Goal: Transaction & Acquisition: Purchase product/service

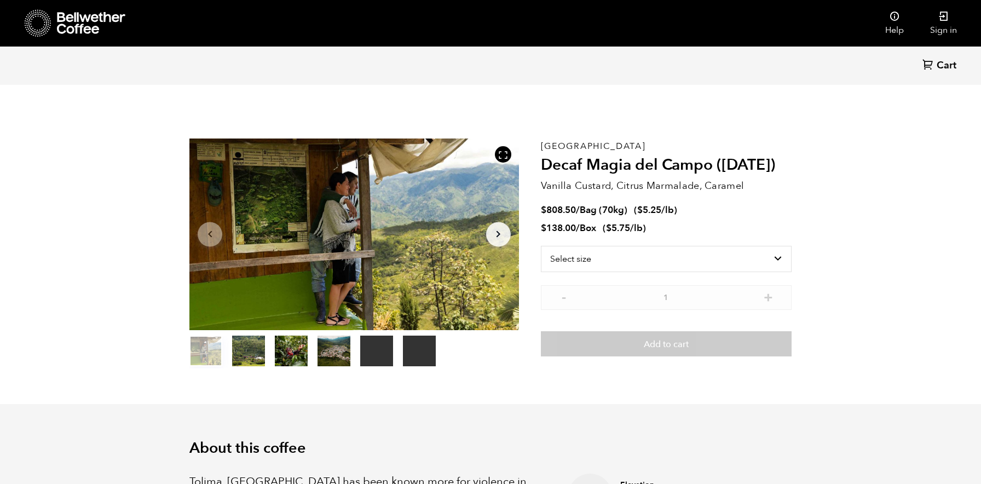
scroll to position [476, 583]
click at [678, 258] on select "Select size Bag (70kg) (154 lbs) Box (24 lbs)" at bounding box center [666, 259] width 251 height 26
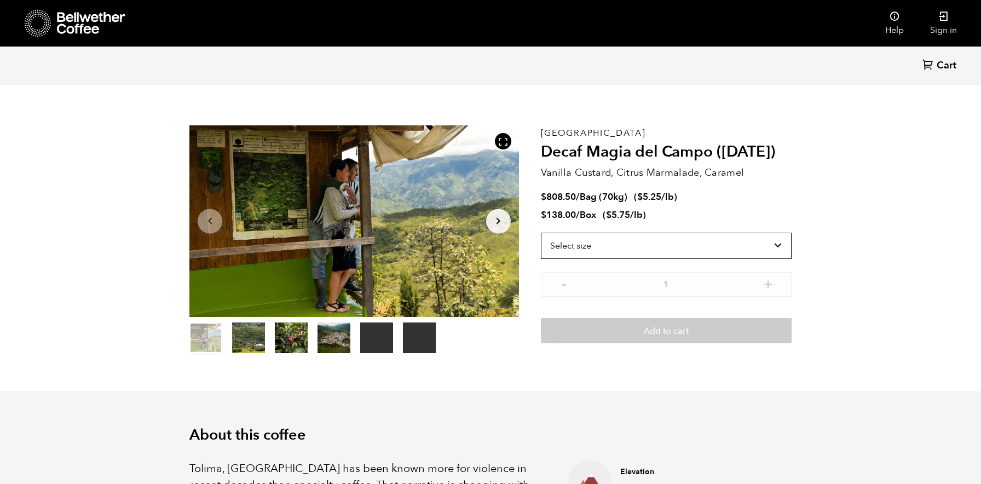
scroll to position [0, 0]
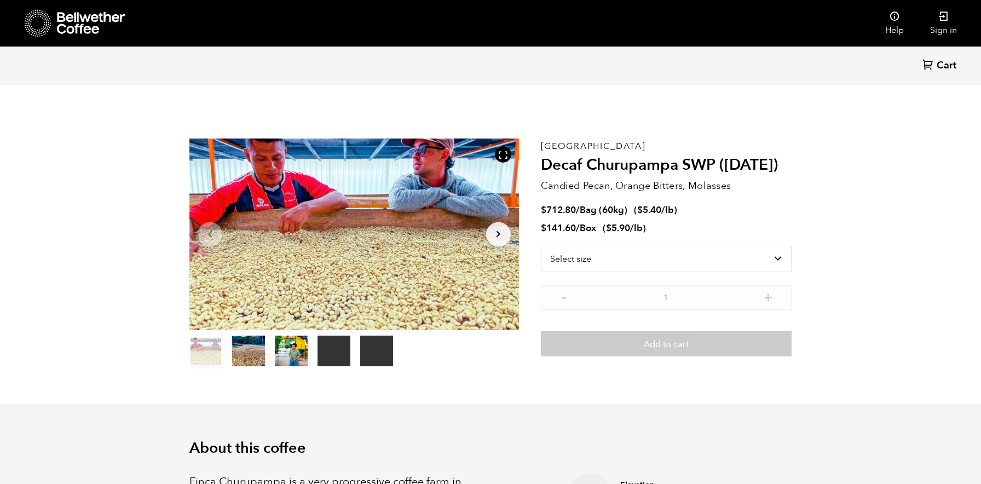
click at [486, 231] on div at bounding box center [354, 235] width 330 height 192
click at [507, 238] on button "Arrow Right" at bounding box center [498, 234] width 25 height 25
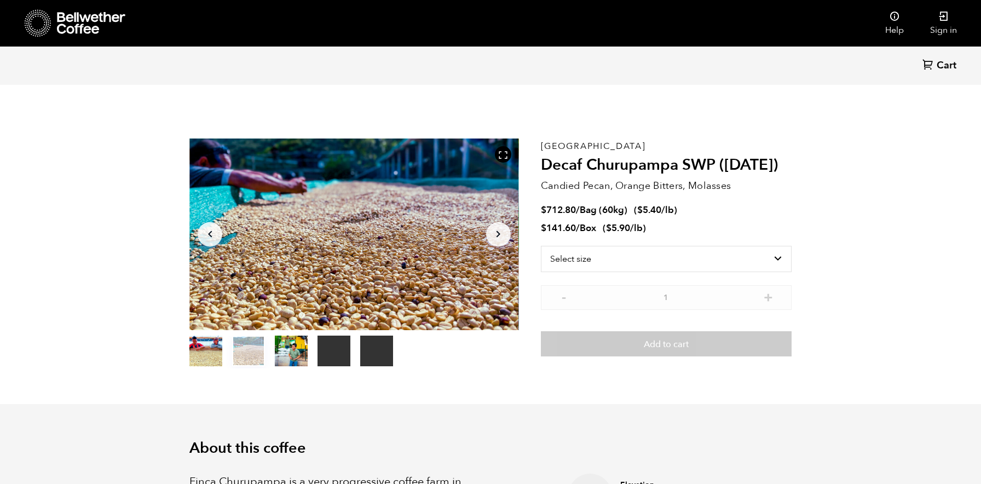
click at [507, 238] on button "Arrow Right" at bounding box center [498, 234] width 25 height 25
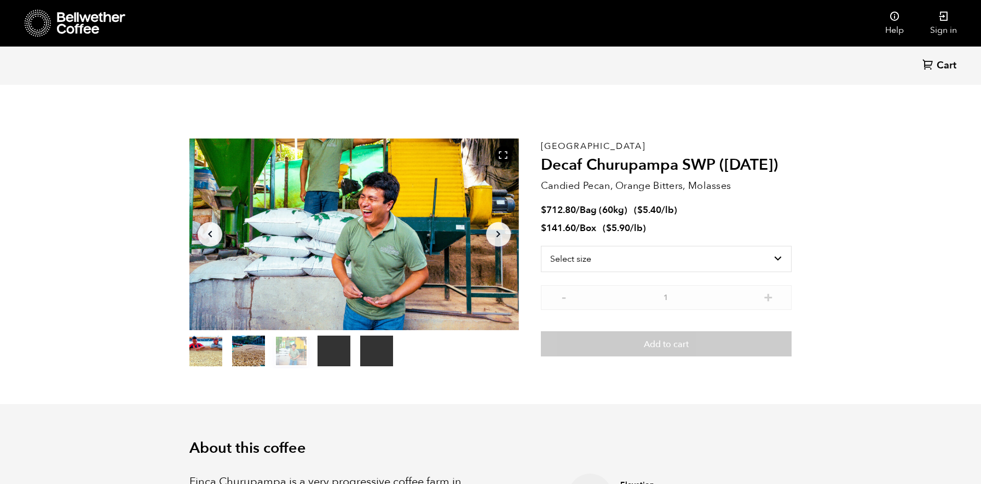
click at [507, 238] on button "Arrow Right" at bounding box center [498, 234] width 25 height 25
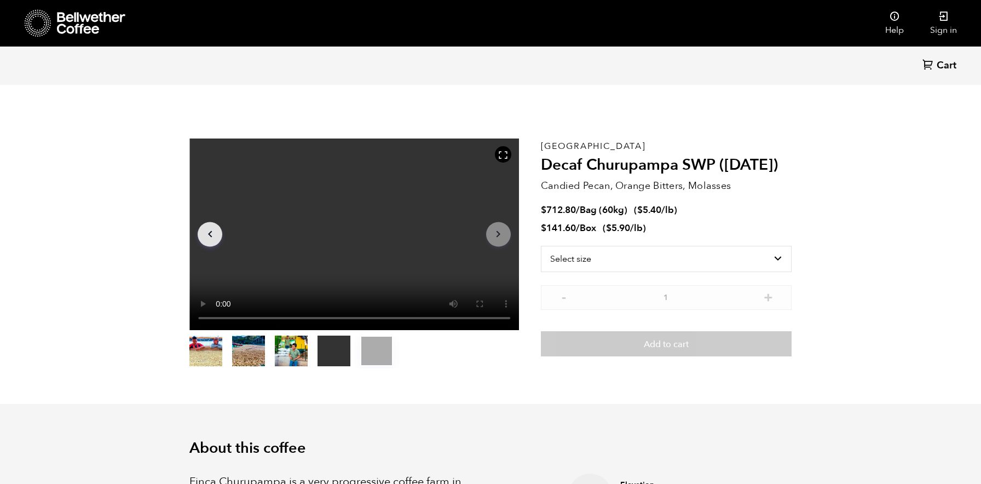
click at [507, 238] on button "Arrow Right" at bounding box center [498, 234] width 25 height 25
